Goal: Task Accomplishment & Management: Complete application form

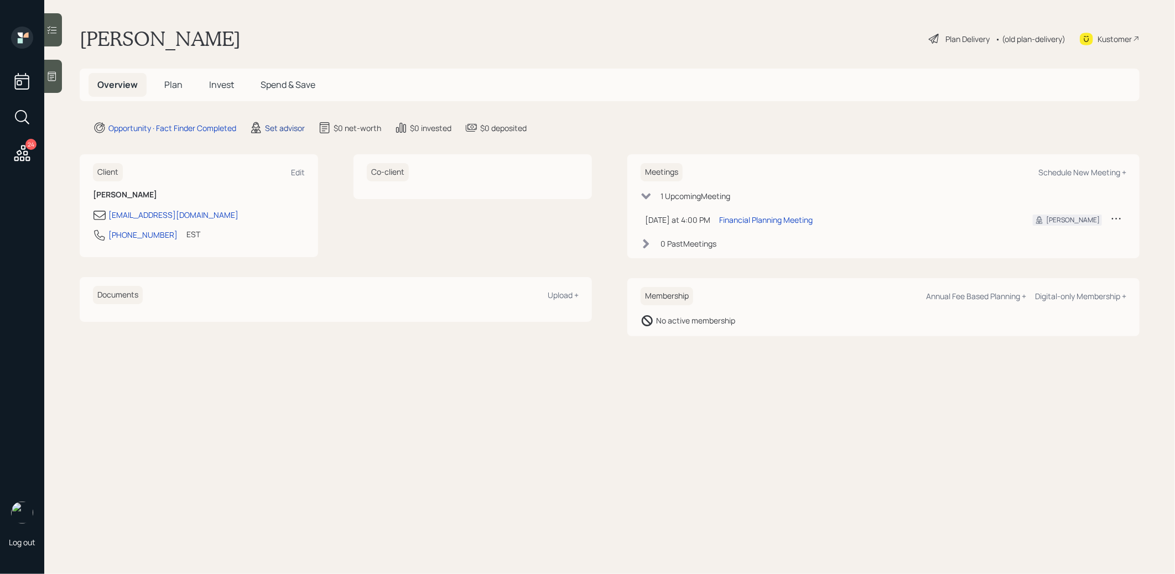
click at [277, 126] on div "Set advisor" at bounding box center [285, 128] width 40 height 12
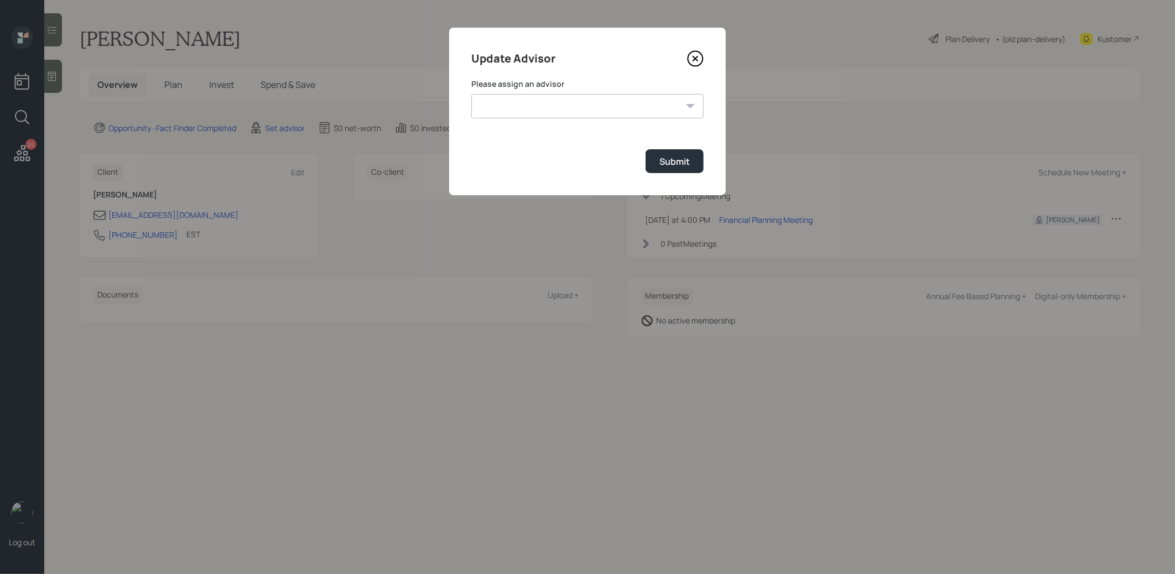
click at [587, 106] on select "[PERSON_NAME] [PERSON_NAME] [PERSON_NAME] [PERSON_NAME] End [PERSON_NAME] [PERS…" at bounding box center [587, 106] width 232 height 24
select select "8b79112e-3cfb-44f9-89e7-15267fe946c1"
click at [471, 94] on select "[PERSON_NAME] [PERSON_NAME] [PERSON_NAME] [PERSON_NAME] End [PERSON_NAME] [PERS…" at bounding box center [587, 106] width 232 height 24
click at [696, 160] on button "Submit" at bounding box center [675, 161] width 58 height 24
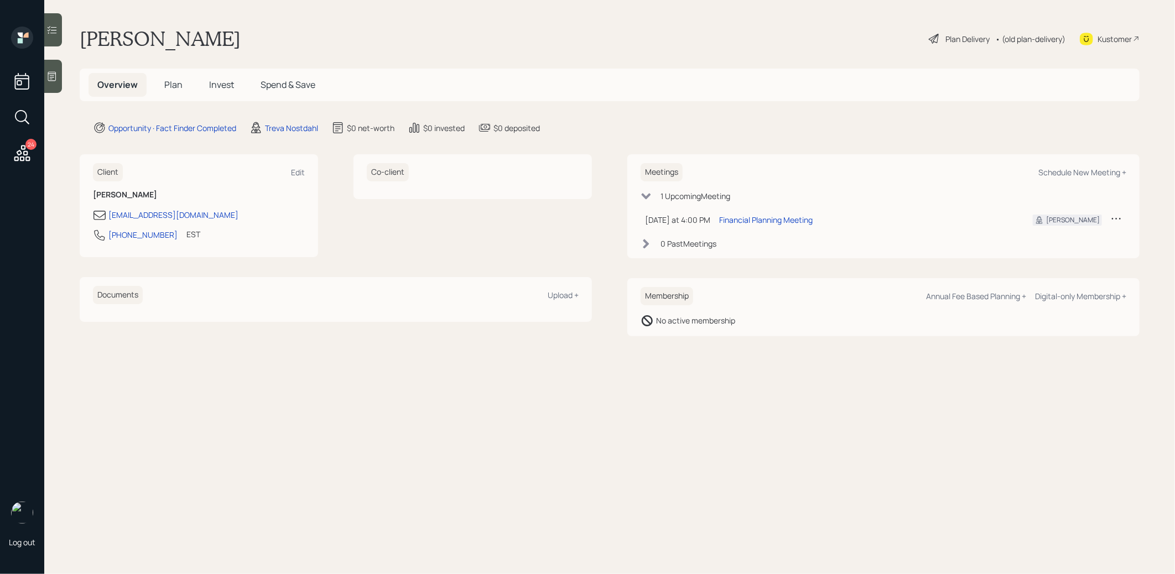
click at [57, 84] on div at bounding box center [53, 76] width 18 height 33
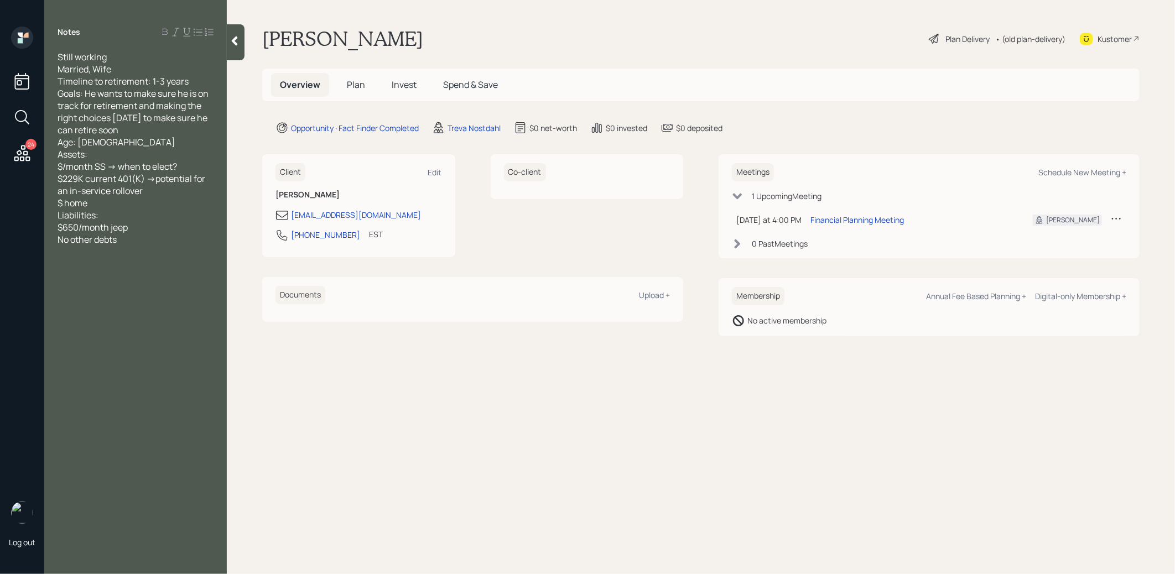
click at [355, 85] on span "Plan" at bounding box center [356, 85] width 18 height 12
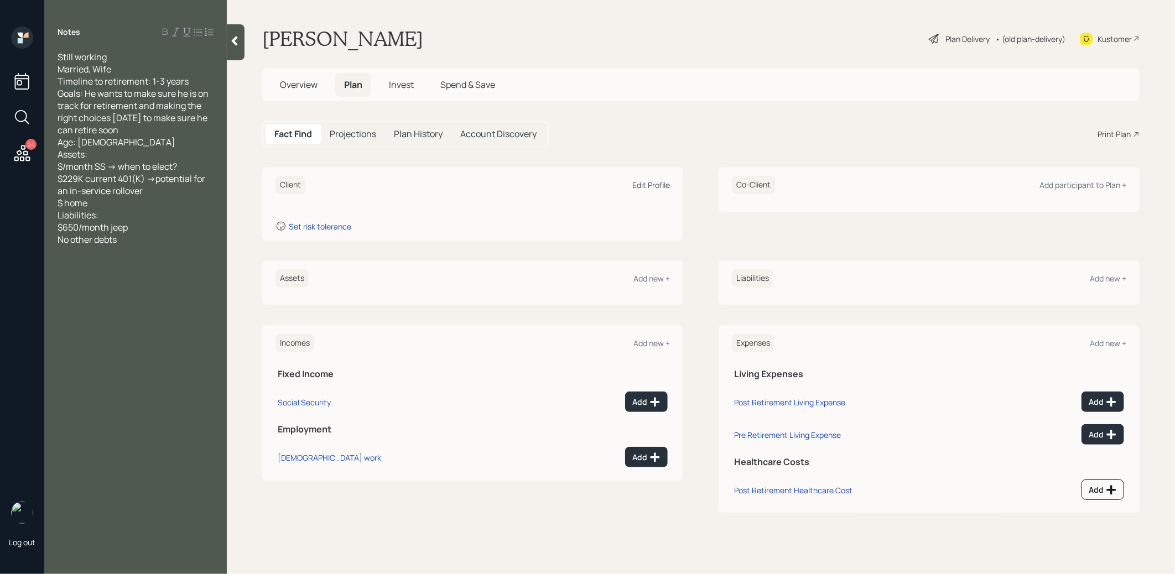
click at [655, 182] on div "Edit Profile" at bounding box center [651, 185] width 38 height 11
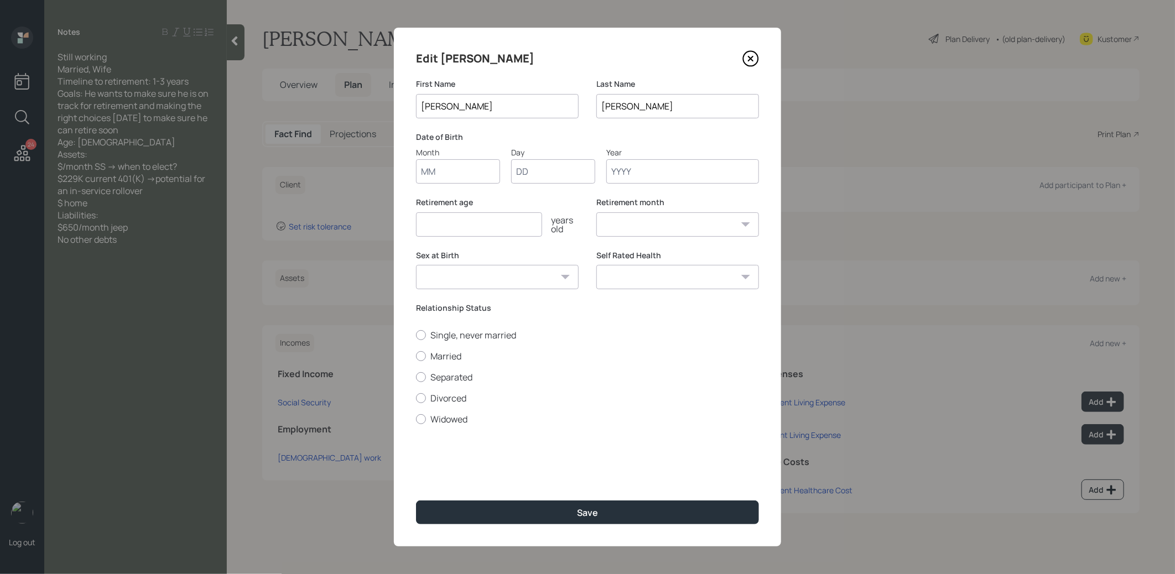
click at [644, 106] on input "[PERSON_NAME]" at bounding box center [677, 106] width 163 height 24
type input "[PERSON_NAME]"
click at [439, 175] on input "Month" at bounding box center [458, 171] width 84 height 24
type input "01"
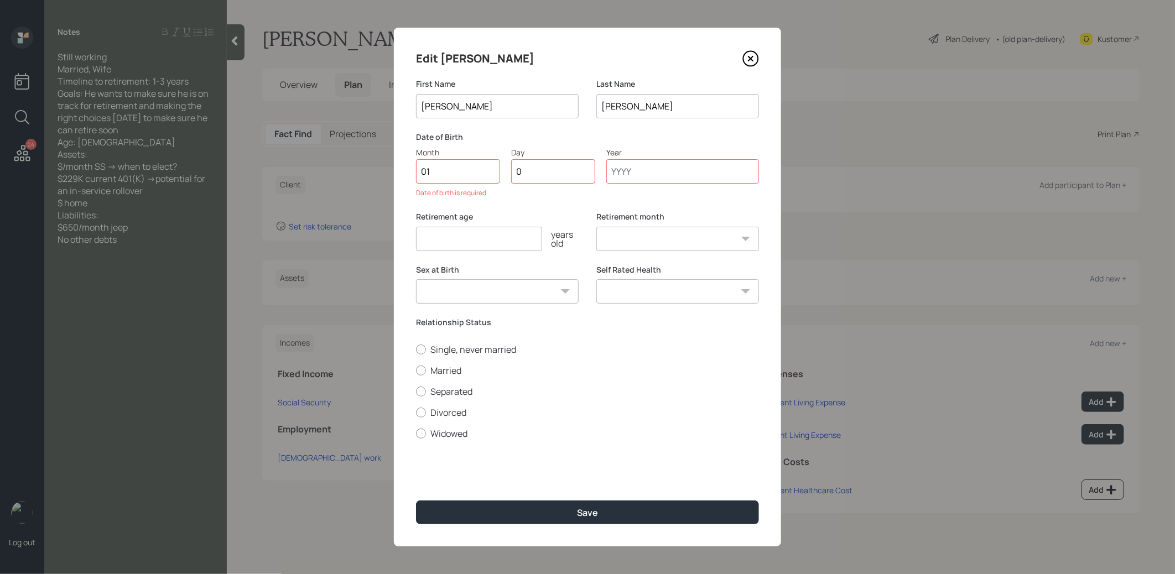
type input "01"
type input "1960"
select select "1"
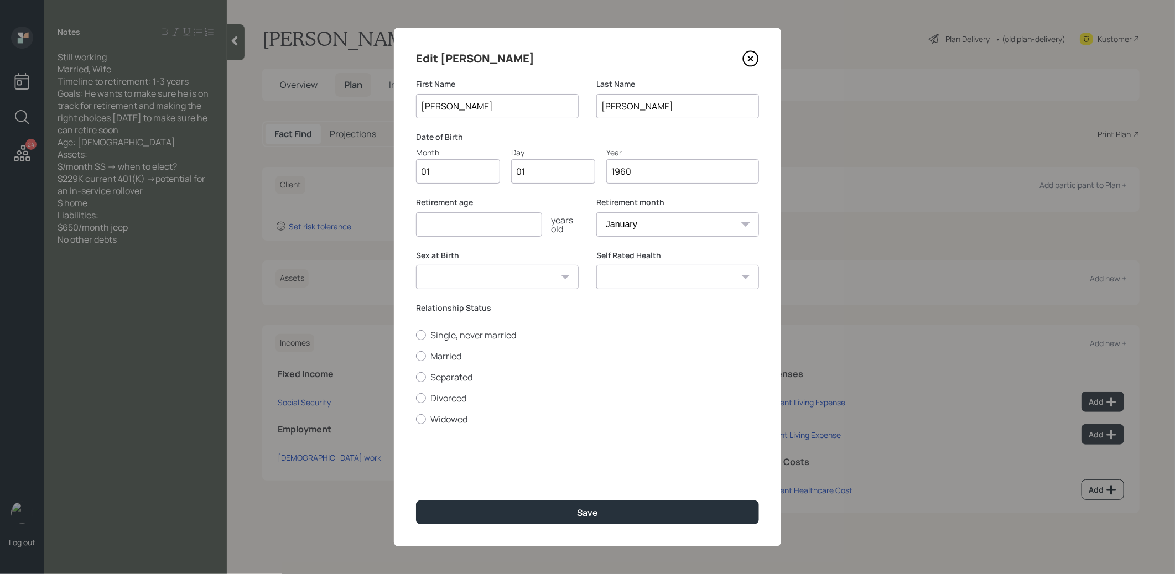
type input "1960"
click at [430, 224] on input "number" at bounding box center [479, 224] width 126 height 24
type input "6"
type input "70"
click at [422, 356] on div at bounding box center [421, 356] width 10 height 10
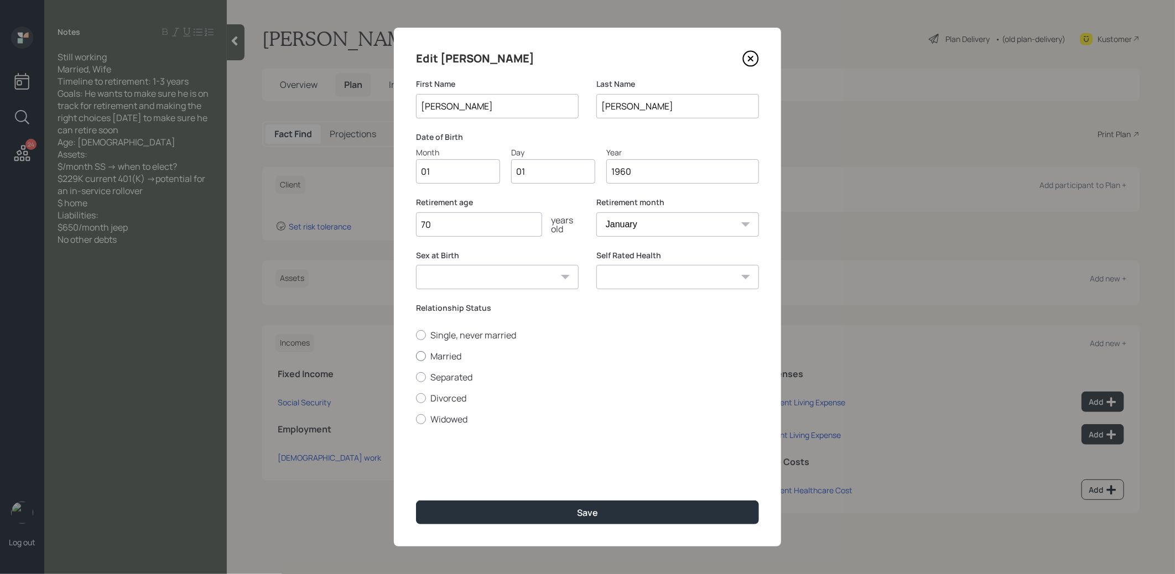
click at [416, 356] on input "Married" at bounding box center [416, 356] width 1 height 1
radio input "true"
click at [530, 512] on button "Save" at bounding box center [587, 513] width 343 height 24
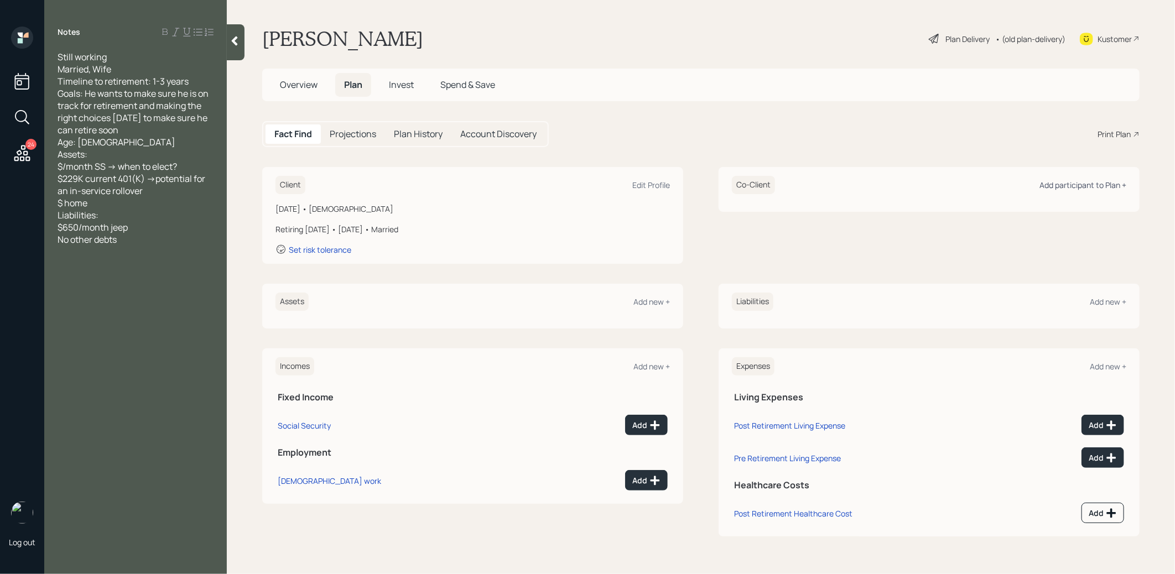
click at [1110, 183] on div "Add participant to Plan +" at bounding box center [1083, 185] width 87 height 11
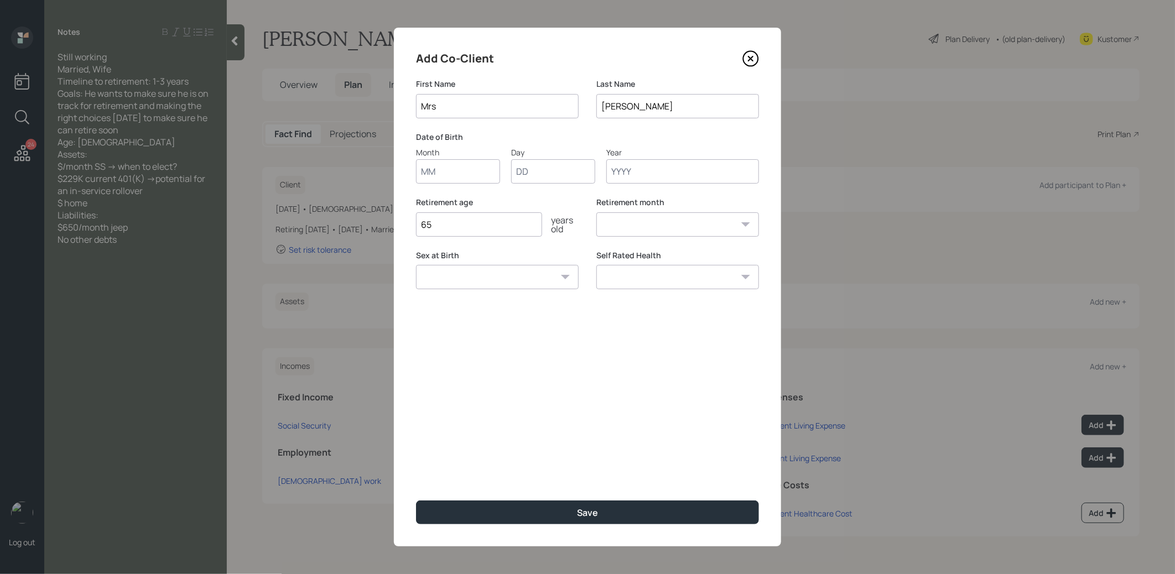
type input "Mrs"
click at [443, 180] on input "Month" at bounding box center [458, 171] width 84 height 24
type input "01"
type input "1960"
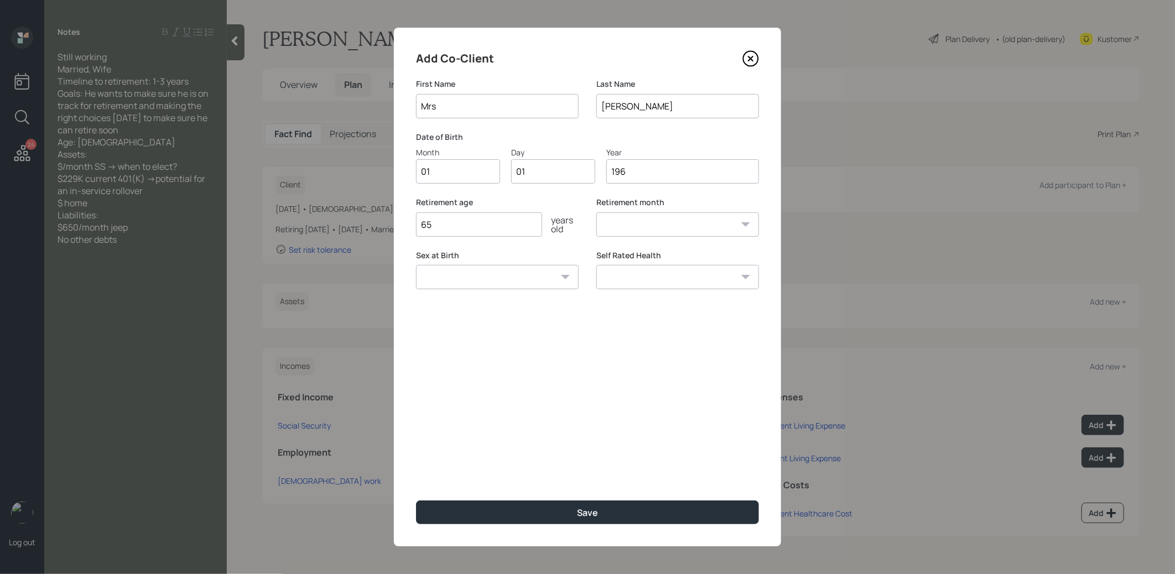
select select "1"
type input "1960"
click at [470, 516] on button "Save" at bounding box center [587, 513] width 343 height 24
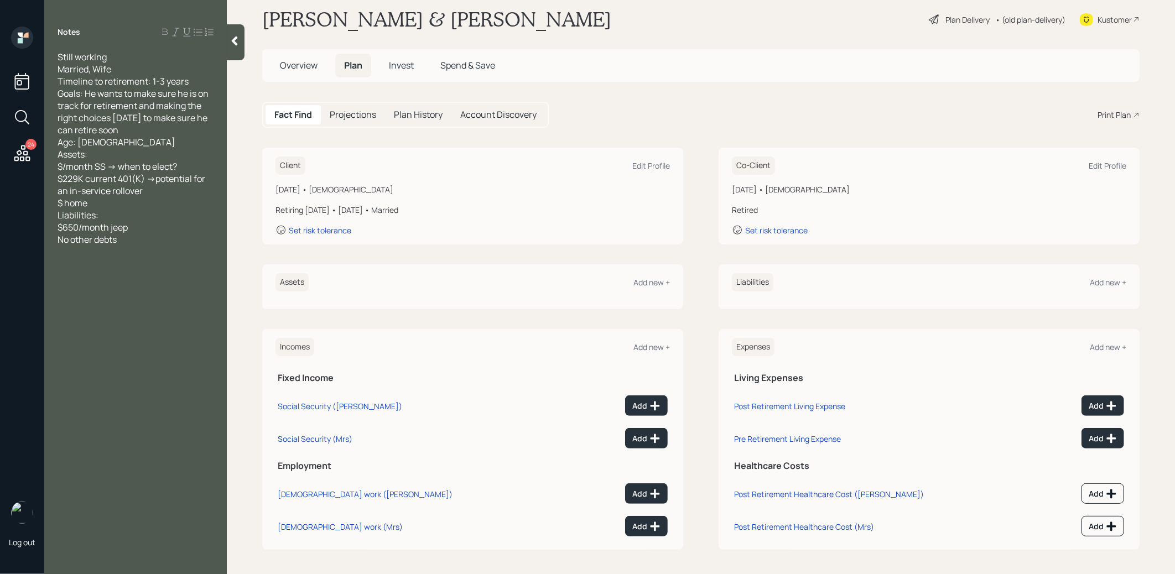
scroll to position [18, 0]
click at [653, 285] on div "Add new +" at bounding box center [652, 284] width 37 height 11
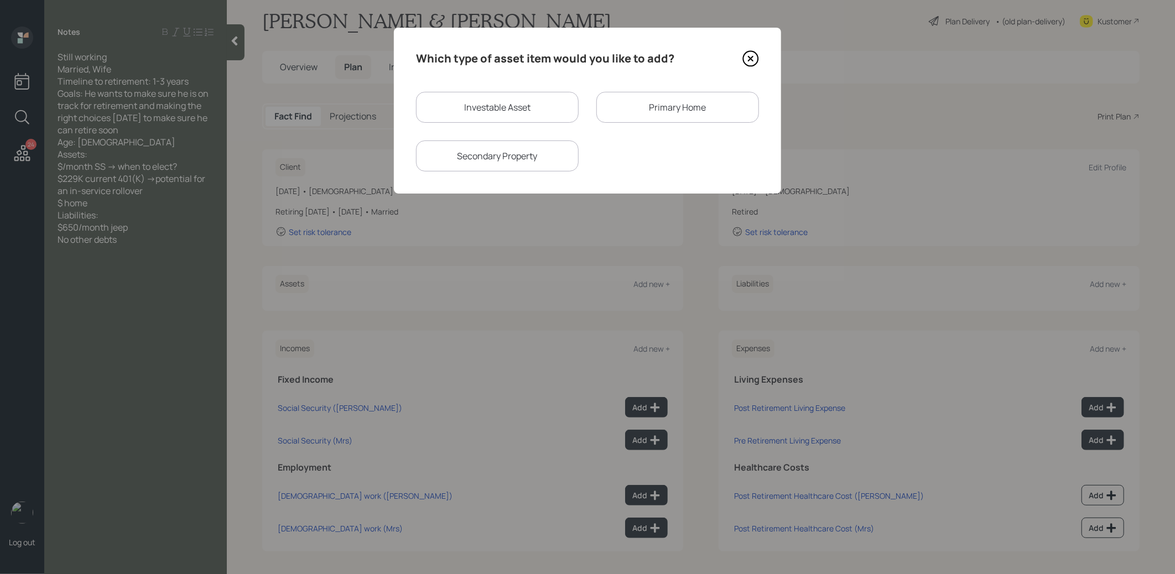
click at [515, 106] on div "Investable Asset" at bounding box center [497, 107] width 163 height 31
select select "taxable"
select select "balanced"
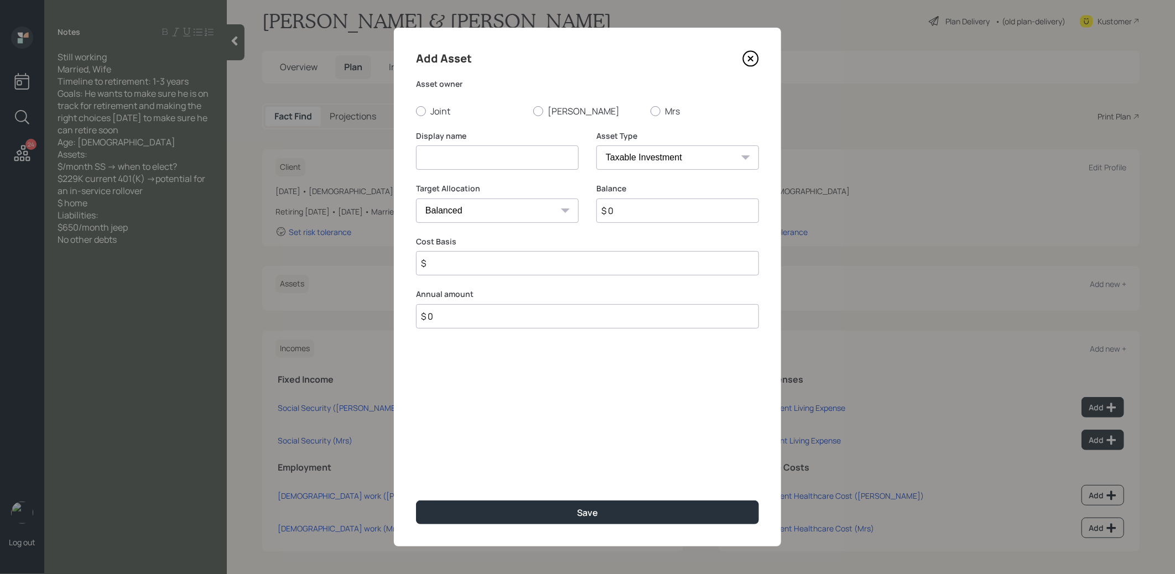
click at [494, 160] on input at bounding box center [497, 158] width 163 height 24
type input "Current 401k"
click at [538, 111] on div at bounding box center [538, 111] width 10 height 10
click at [533, 111] on input "[PERSON_NAME]" at bounding box center [533, 111] width 1 height 1
radio input "true"
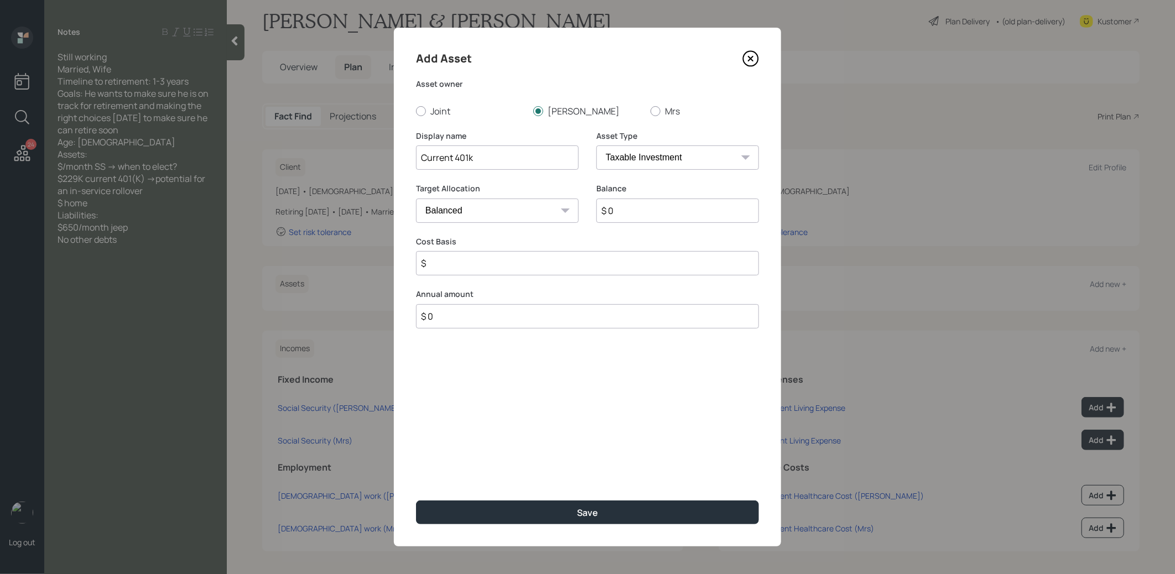
click at [632, 155] on select "SEP [PERSON_NAME] IRA 401(k) [PERSON_NAME] 401(k) 403(b) [PERSON_NAME] 403(b) 4…" at bounding box center [677, 158] width 163 height 24
select select "company_sponsored"
click at [596, 146] on select "SEP [PERSON_NAME] IRA 401(k) [PERSON_NAME] 401(k) 403(b) [PERSON_NAME] 403(b) 4…" at bounding box center [677, 158] width 163 height 24
click at [629, 216] on input "$ 0" at bounding box center [677, 211] width 163 height 24
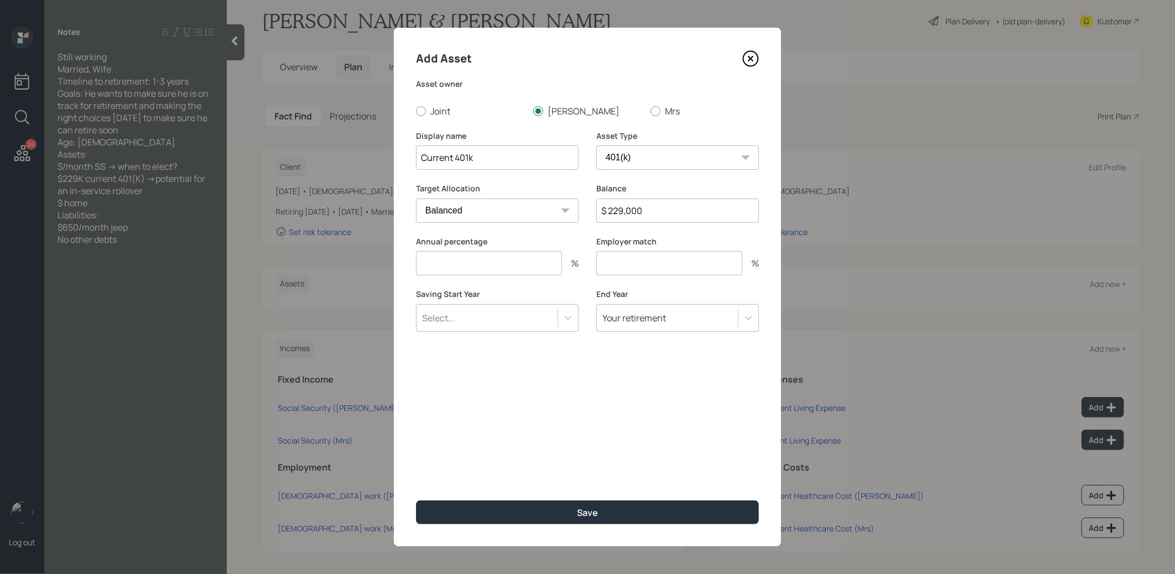
type input "$ 229,000"
click at [541, 268] on input "number" at bounding box center [489, 263] width 146 height 24
type input "0"
click at [665, 260] on input "number" at bounding box center [669, 263] width 146 height 24
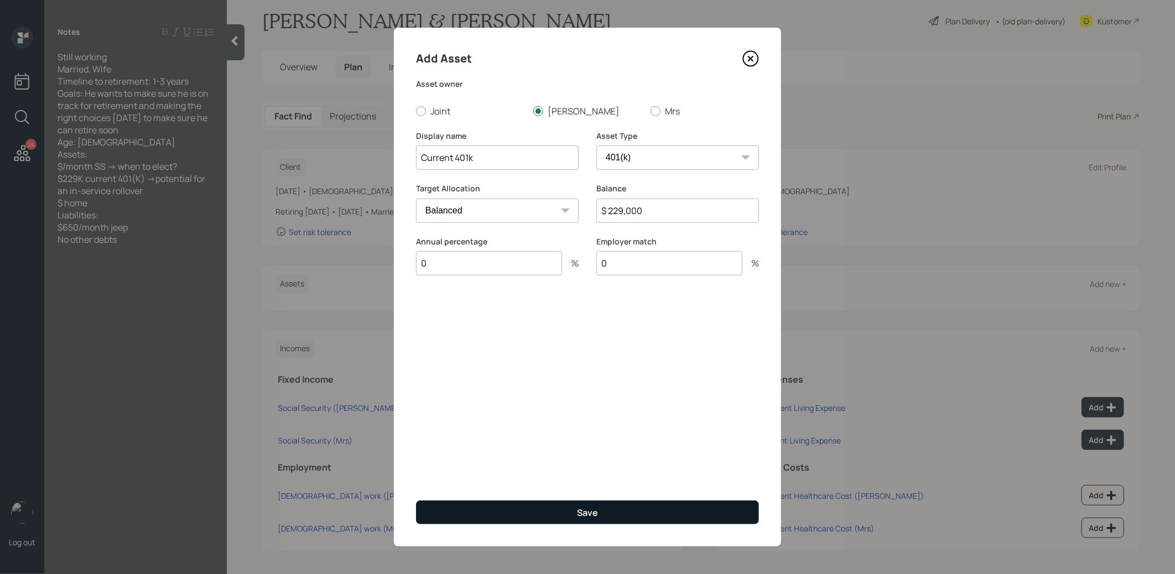
type input "0"
click at [583, 519] on button "Save" at bounding box center [587, 513] width 343 height 24
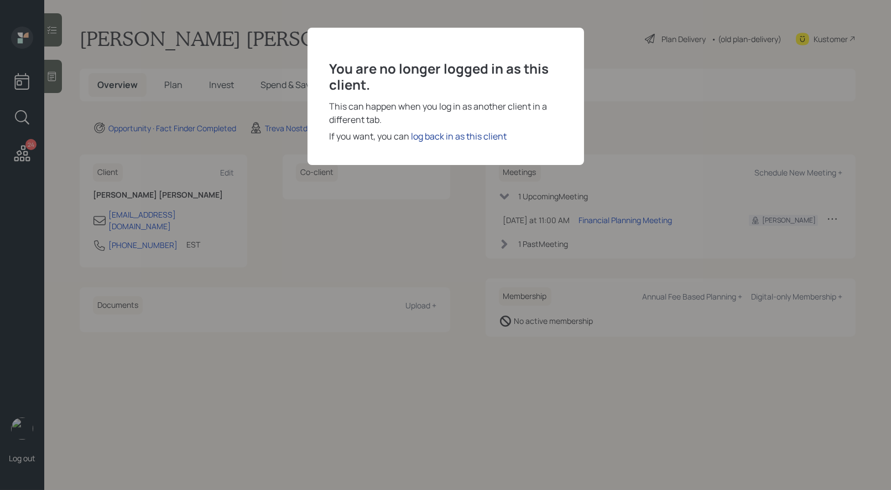
click at [460, 133] on div "log back in as this client" at bounding box center [460, 135] width 96 height 13
